Goal: Task Accomplishment & Management: Use online tool/utility

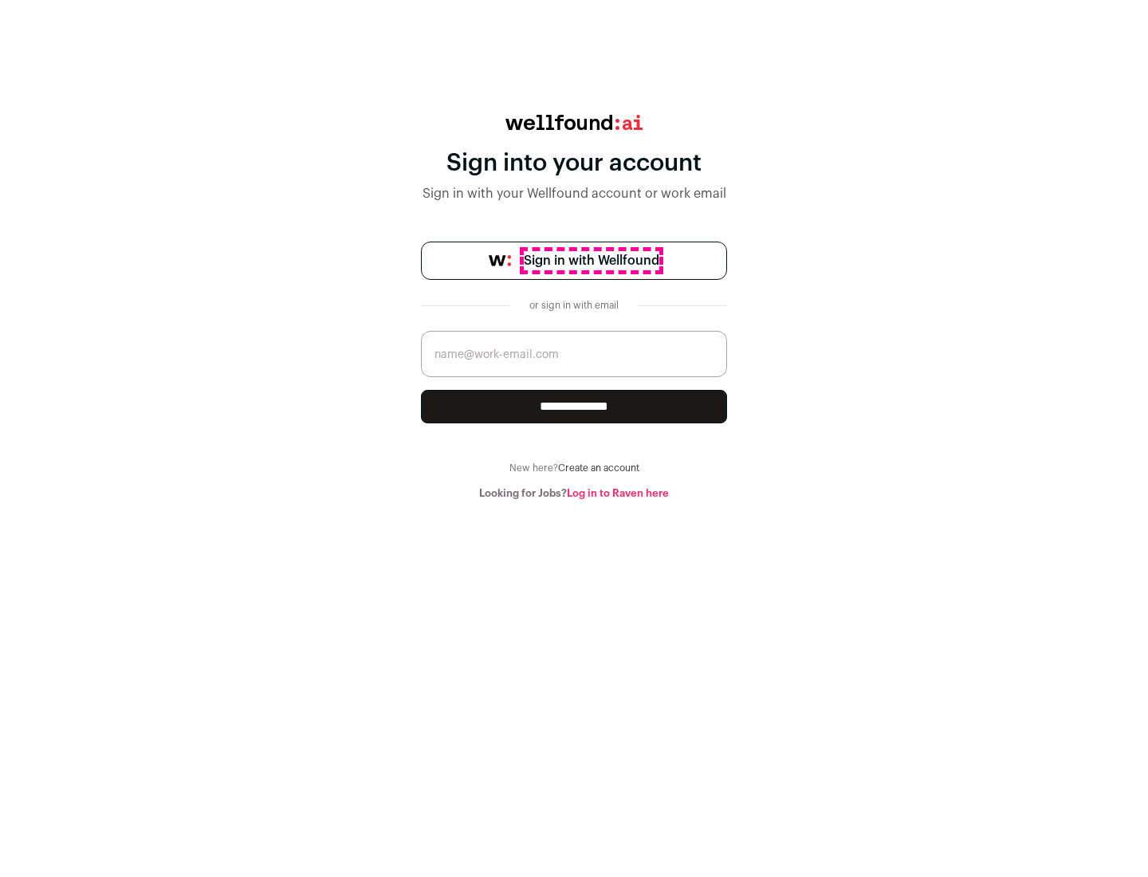
click at [591, 261] on span "Sign in with Wellfound" at bounding box center [591, 260] width 135 height 19
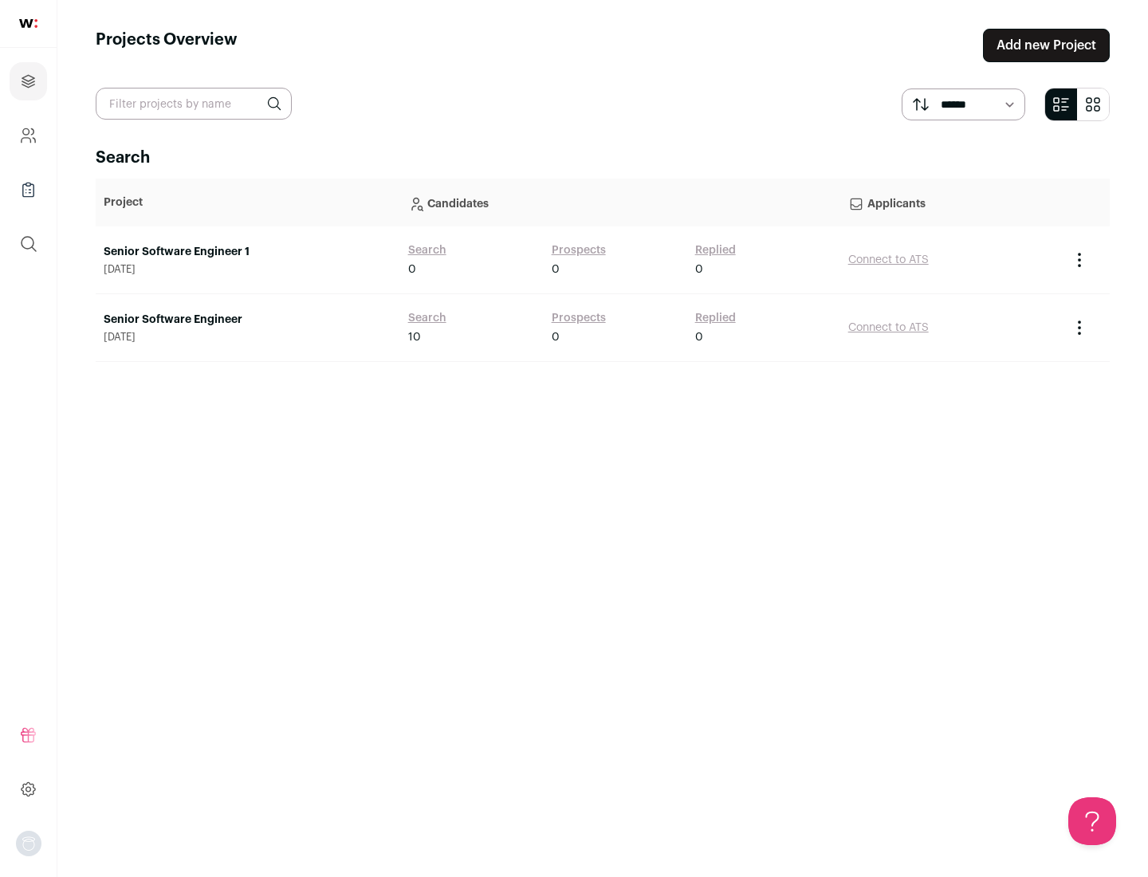
click at [247, 320] on link "Senior Software Engineer" at bounding box center [248, 320] width 289 height 16
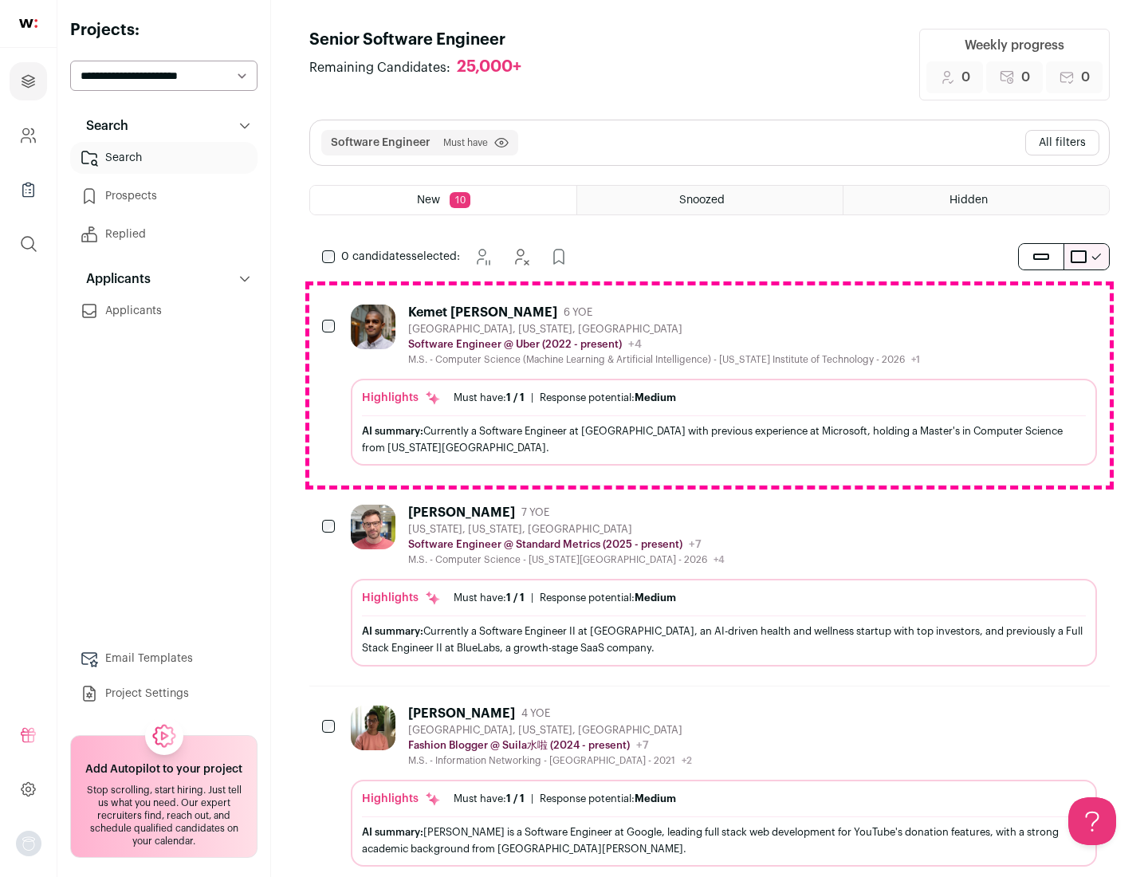
click at [709, 385] on div "Highlights Must have: 1 / 1 How many must haves have been fulfilled? | Response…" at bounding box center [724, 422] width 746 height 87
